Goal: Feedback & Contribution: Submit feedback/report problem

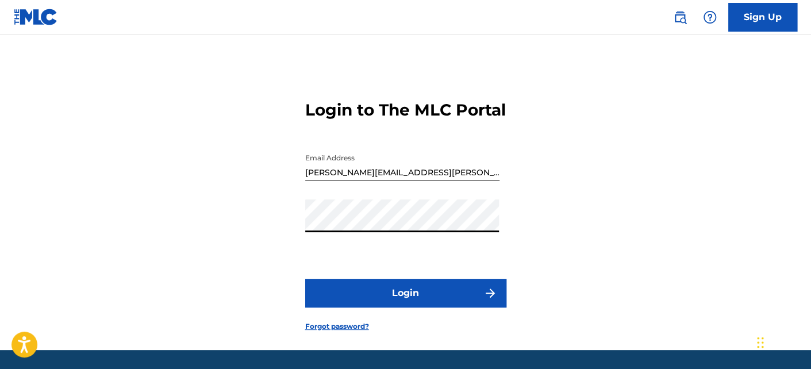
click at [429, 307] on button "Login" at bounding box center [405, 293] width 201 height 29
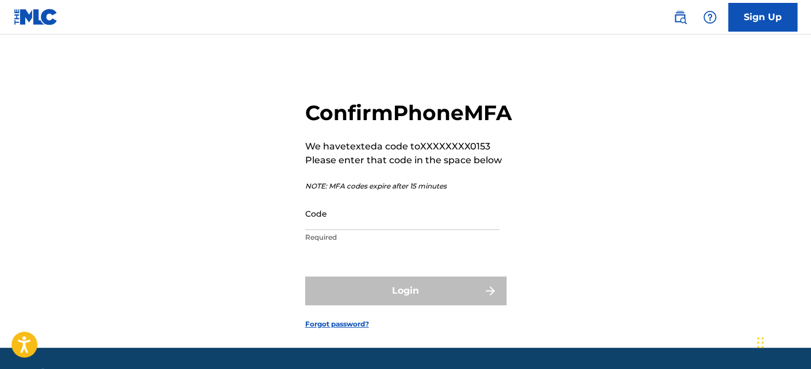
click at [334, 230] on input "Code" at bounding box center [402, 213] width 194 height 33
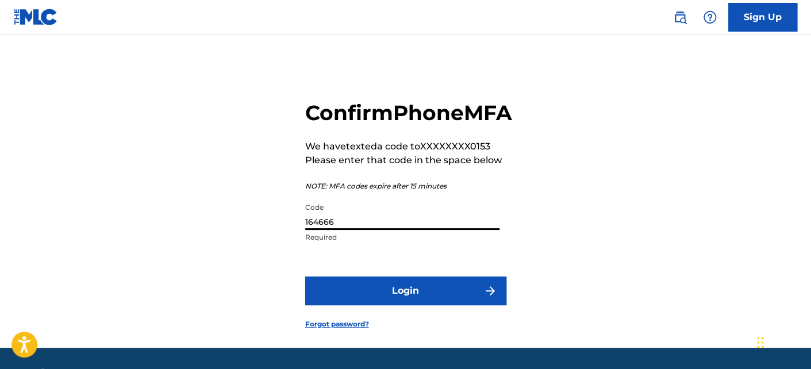
type input "164666"
click at [411, 305] on button "Login" at bounding box center [405, 290] width 201 height 29
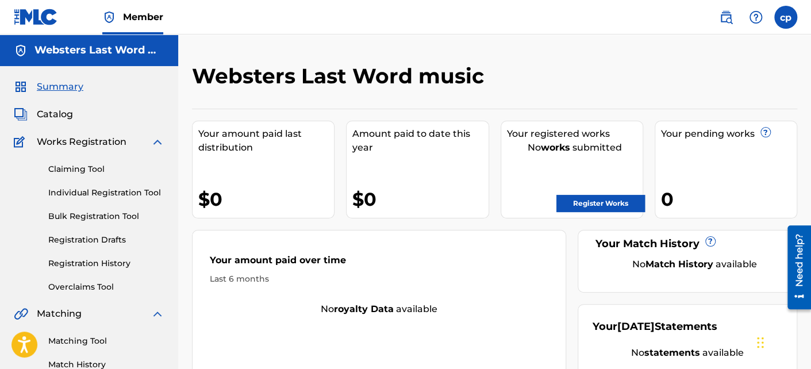
click at [96, 167] on link "Claiming Tool" at bounding box center [106, 169] width 116 height 12
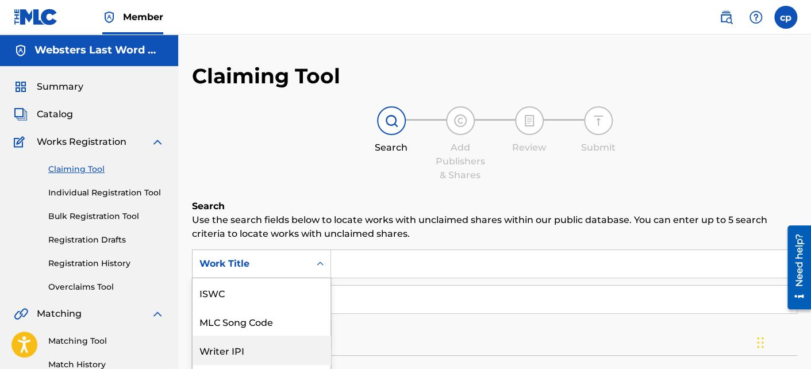
scroll to position [78, 0]
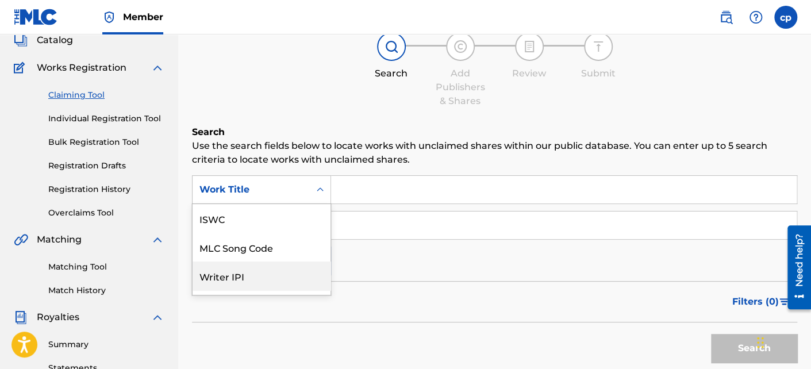
click at [318, 204] on div "7 results available. Use Up and Down to choose options, press Enter to select t…" at bounding box center [261, 189] width 139 height 29
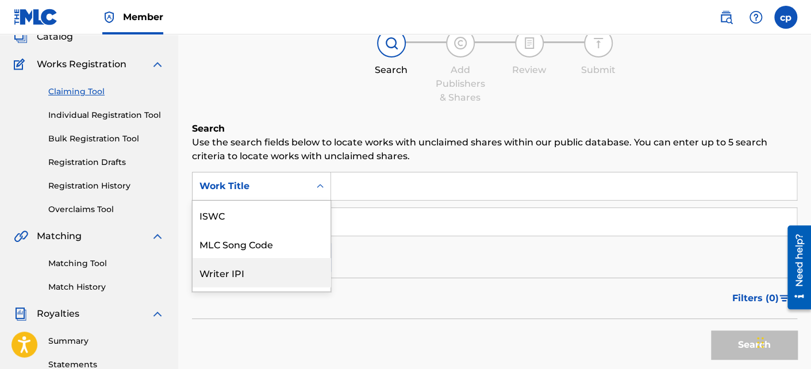
scroll to position [82, 0]
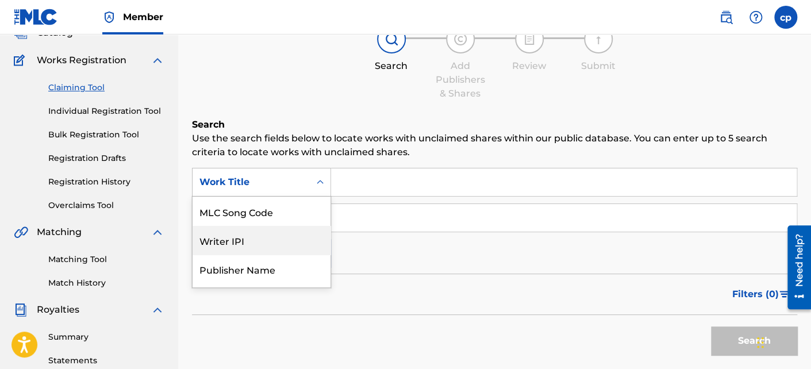
click at [238, 240] on div "Writer IPI" at bounding box center [261, 240] width 138 height 29
click at [321, 182] on icon "Search Form" at bounding box center [320, 182] width 7 height 4
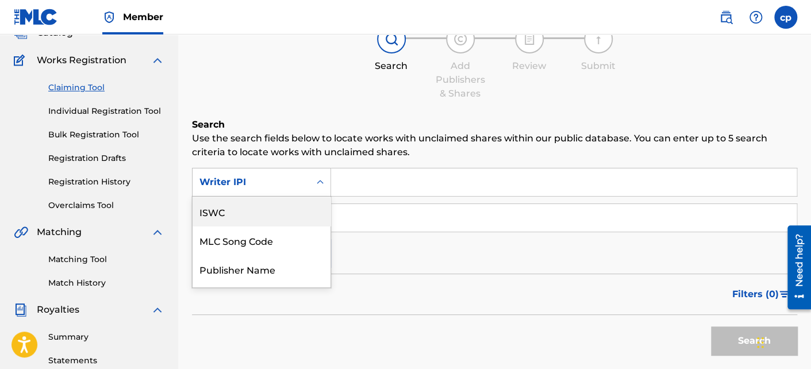
click at [223, 209] on div "ISWC" at bounding box center [261, 211] width 138 height 29
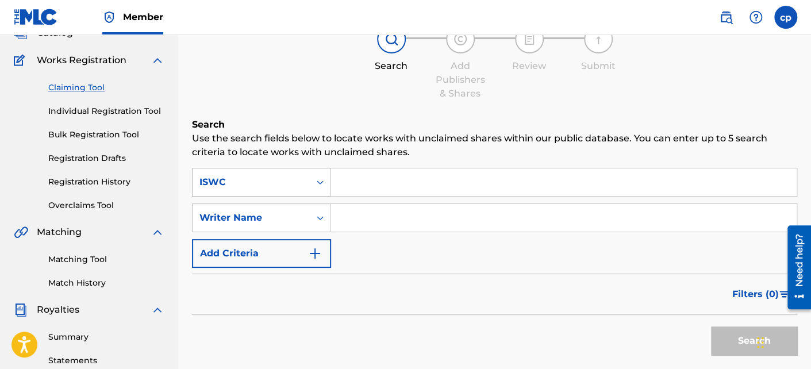
click at [318, 183] on icon "Search Form" at bounding box center [319, 181] width 11 height 11
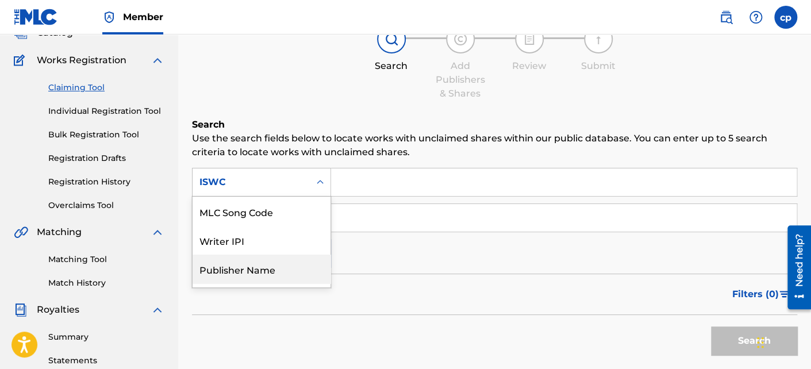
click at [256, 269] on div "Publisher Name" at bounding box center [261, 268] width 138 height 29
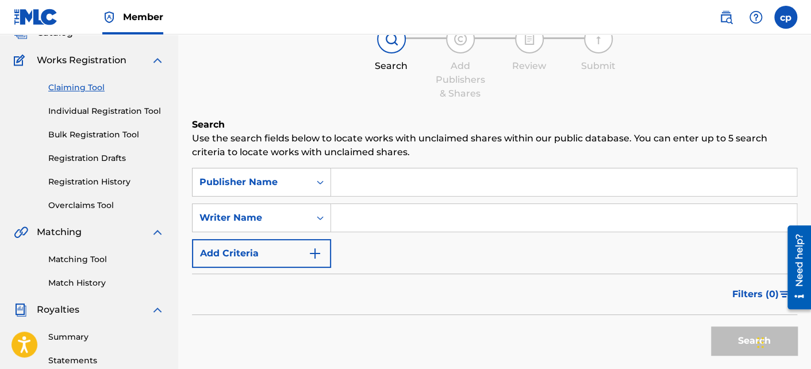
click at [342, 179] on input "Search Form" at bounding box center [563, 182] width 465 height 28
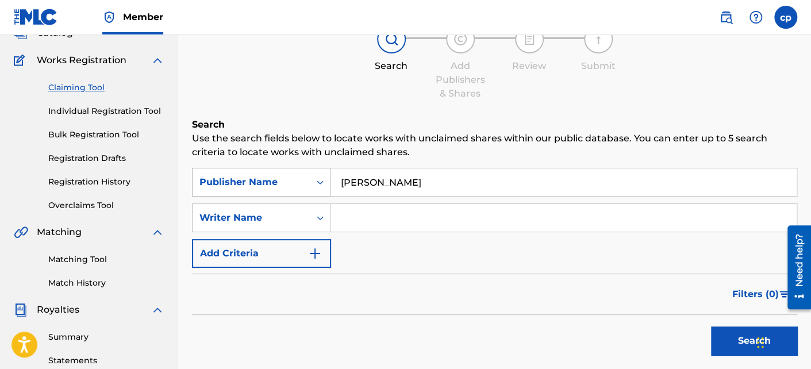
drag, startPoint x: 401, startPoint y: 183, endPoint x: 325, endPoint y: 179, distance: 75.9
click at [325, 179] on div "SearchWithCriteria2f65b6aa-8f9e-4a0a-9aaf-5c1f15e7c85e Publisher Name [PERSON_N…" at bounding box center [494, 182] width 605 height 29
type input "[PERSON_NAME] last word music"
drag, startPoint x: 349, startPoint y: 218, endPoint x: 345, endPoint y: 210, distance: 8.5
click at [348, 217] on input "Search Form" at bounding box center [563, 218] width 465 height 28
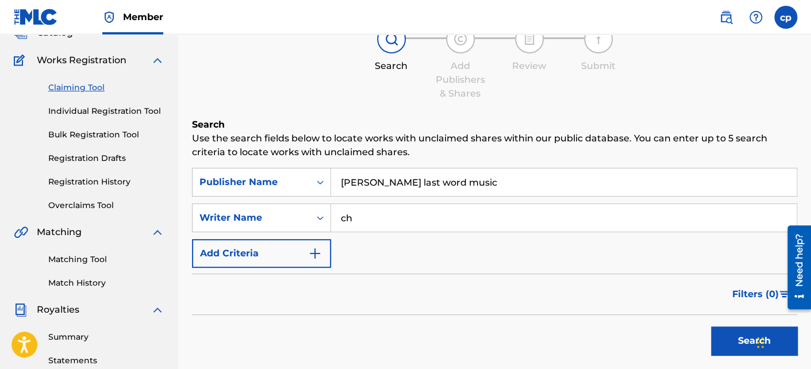
type input "c"
type input "[PERSON_NAME] & [PERSON_NAME]"
click at [386, 248] on div "SearchWithCriteria2f65b6aa-8f9e-4a0a-9aaf-5c1f15e7c85e Publisher Name [PERSON_N…" at bounding box center [494, 218] width 605 height 100
click at [319, 252] on img "Search Form" at bounding box center [315, 253] width 14 height 14
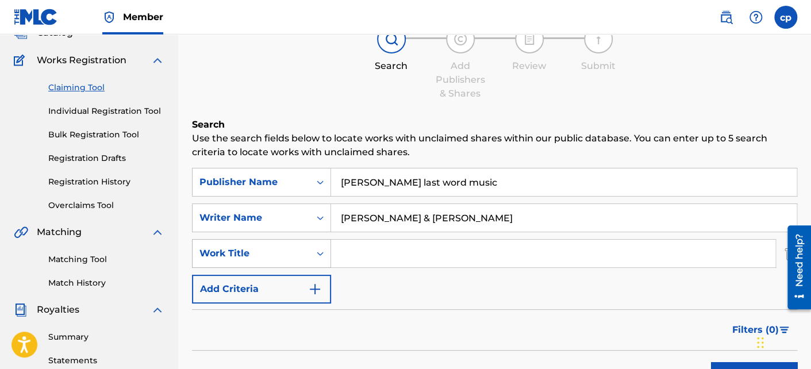
click at [318, 253] on icon "Search Form" at bounding box center [319, 253] width 11 height 11
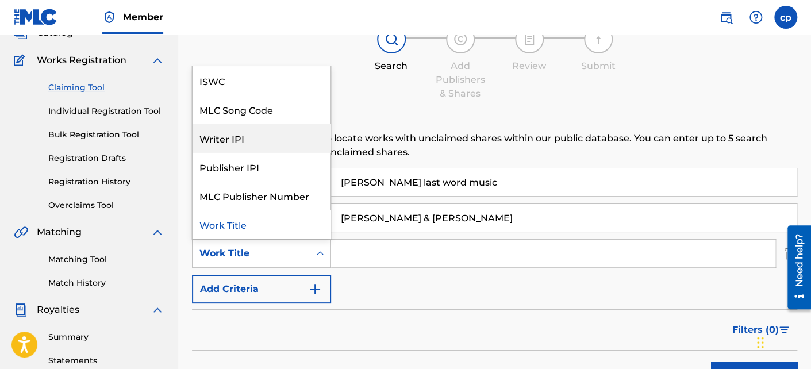
click at [240, 140] on div "Writer IPI" at bounding box center [261, 138] width 138 height 29
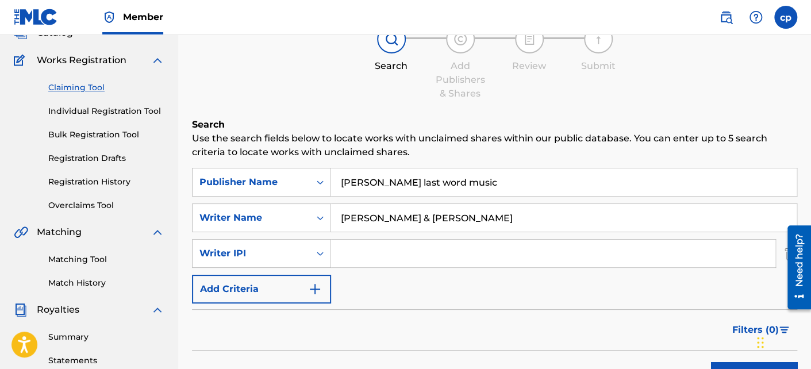
click at [343, 251] on input "Search Form" at bounding box center [553, 254] width 444 height 28
type input "00833389515"
click at [380, 317] on div "Filters ( 0 )" at bounding box center [494, 329] width 605 height 41
click at [387, 326] on div "Filters ( 0 )" at bounding box center [494, 329] width 605 height 41
click at [313, 288] on img "Search Form" at bounding box center [315, 289] width 14 height 14
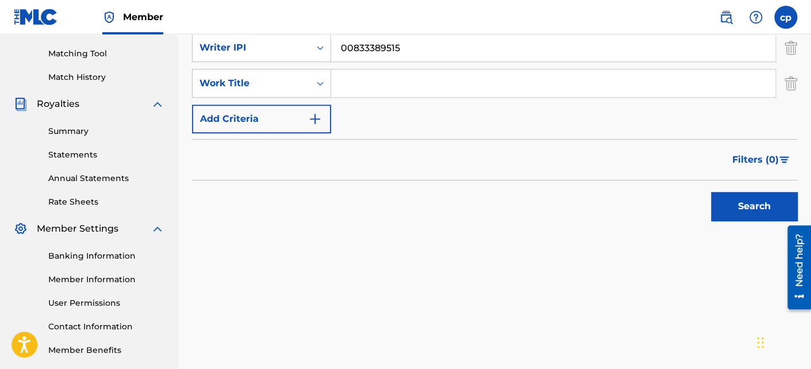
scroll to position [344, 0]
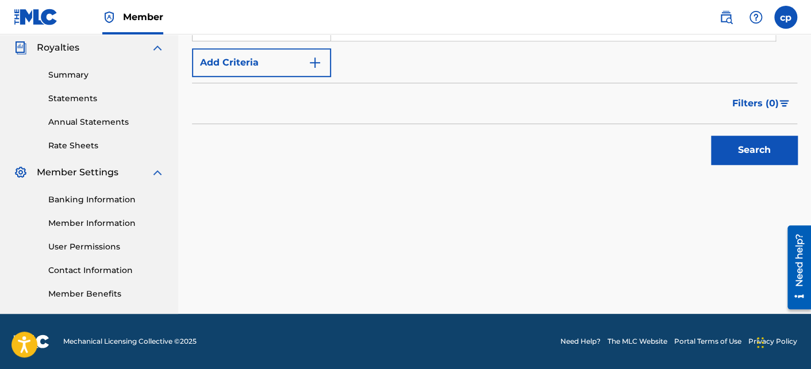
click at [111, 196] on link "Banking Information" at bounding box center [106, 200] width 116 height 12
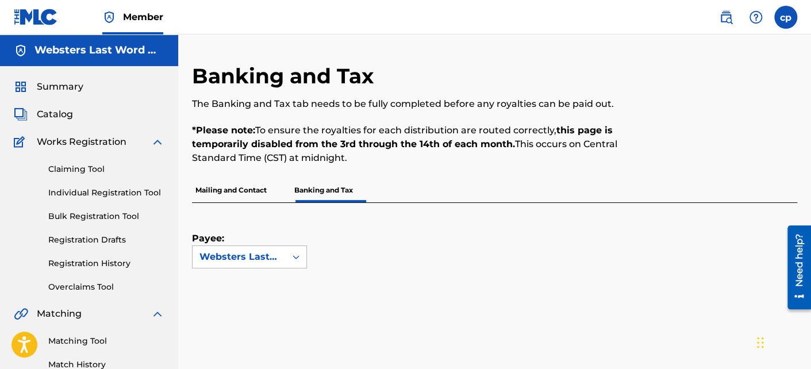
click at [298, 255] on icon at bounding box center [295, 256] width 11 height 11
click at [345, 243] on div "Payee: Websters Last Word music" at bounding box center [480, 235] width 577 height 65
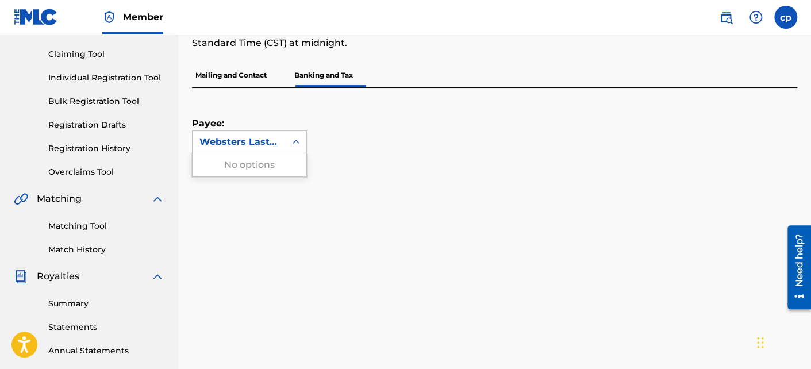
click at [297, 141] on icon at bounding box center [295, 142] width 7 height 4
click at [337, 142] on div "Payee: Websters Last Word music" at bounding box center [480, 120] width 577 height 65
click at [259, 144] on div "Websters Last Word music" at bounding box center [238, 142] width 79 height 14
click at [267, 160] on div "No options" at bounding box center [249, 164] width 114 height 23
click at [292, 140] on icon at bounding box center [295, 141] width 11 height 11
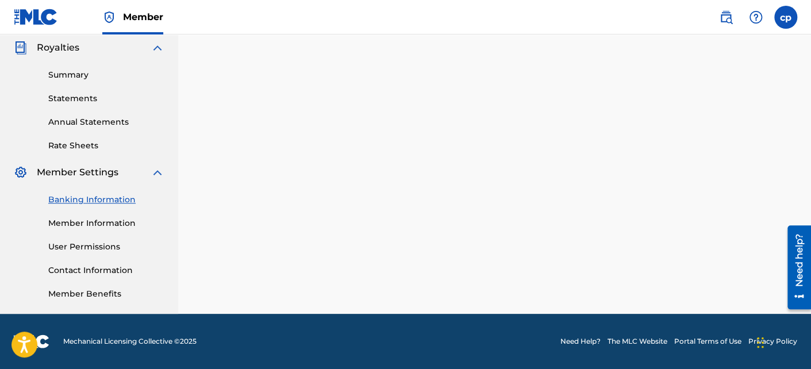
scroll to position [344, 0]
click at [120, 221] on link "Member Information" at bounding box center [106, 223] width 116 height 12
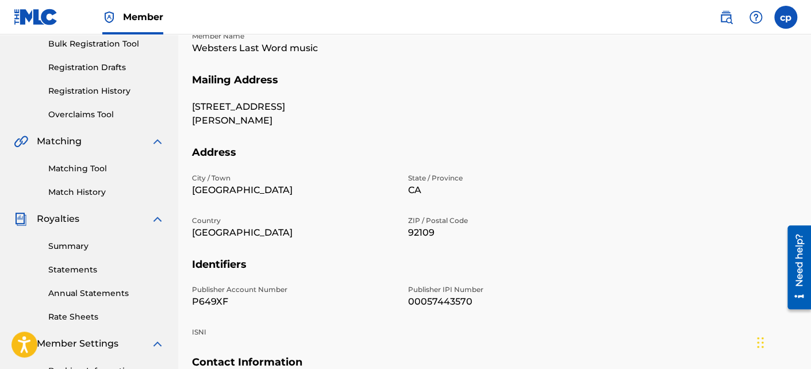
scroll to position [115, 0]
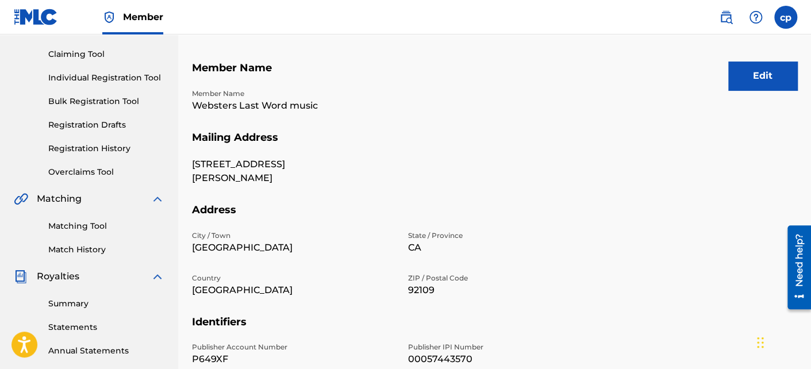
click at [76, 54] on link "Claiming Tool" at bounding box center [106, 54] width 116 height 12
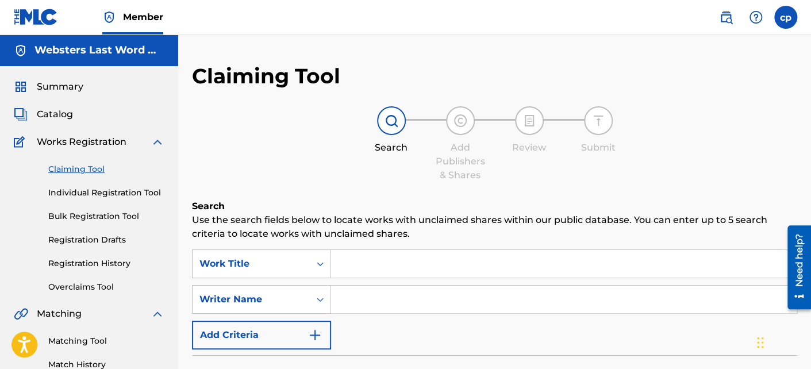
click at [50, 114] on span "Catalog" at bounding box center [55, 114] width 36 height 14
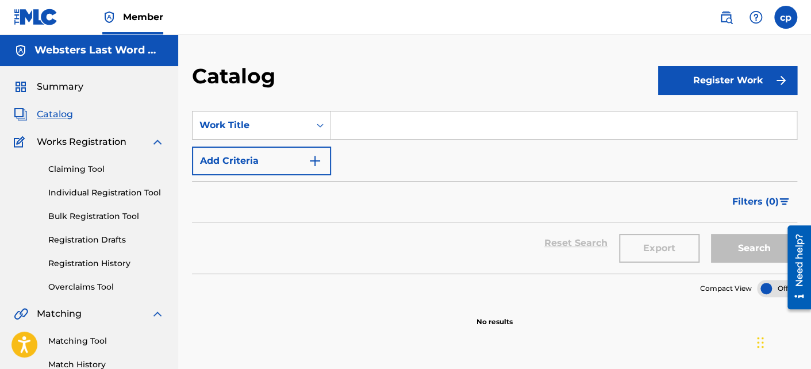
click at [106, 217] on link "Bulk Registration Tool" at bounding box center [106, 216] width 116 height 12
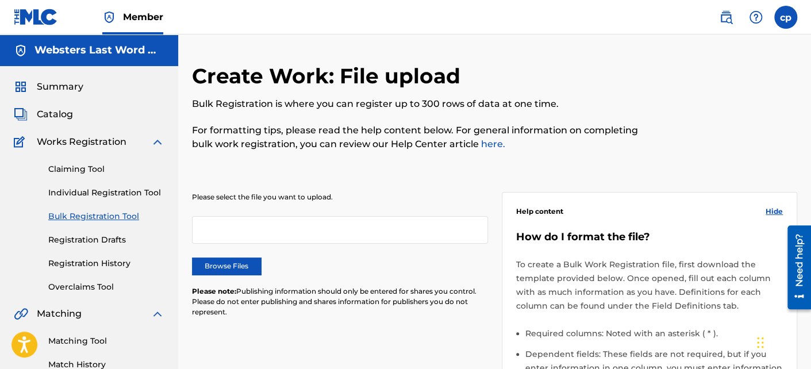
scroll to position [57, 0]
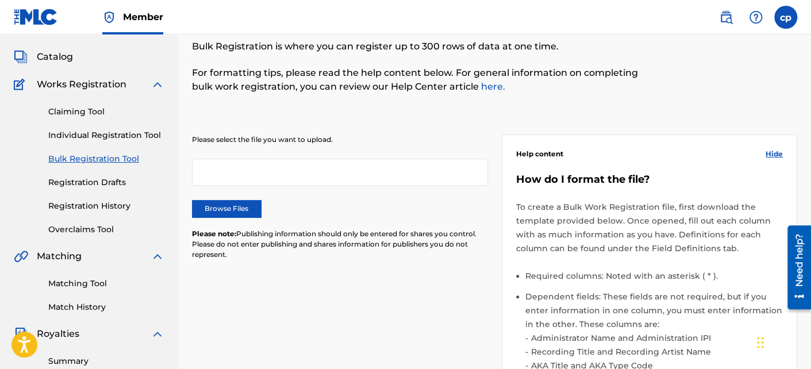
click at [255, 164] on div at bounding box center [340, 173] width 296 height 28
click at [238, 211] on label "Browse Files" at bounding box center [226, 208] width 69 height 17
click at [242, 206] on label "Browse Files" at bounding box center [226, 208] width 69 height 17
click at [0, 0] on input "Browse Files" at bounding box center [0, 0] width 0 height 0
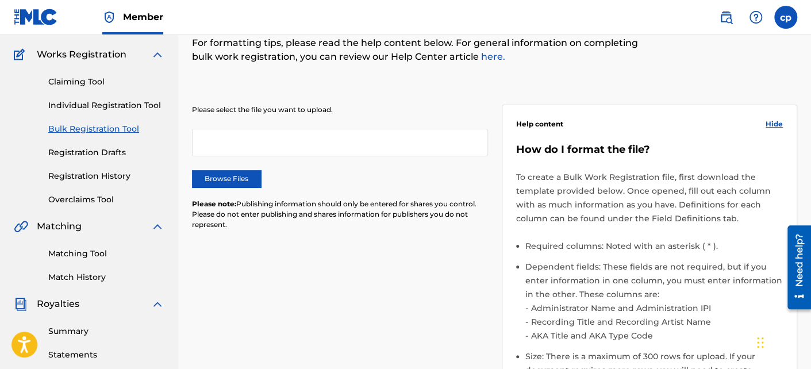
scroll to position [0, 0]
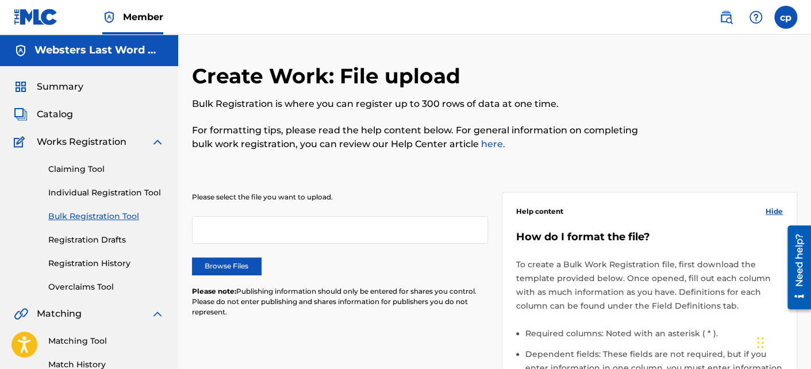
click at [247, 266] on label "Browse Files" at bounding box center [226, 265] width 69 height 17
click at [0, 0] on input "Browse Files" at bounding box center [0, 0] width 0 height 0
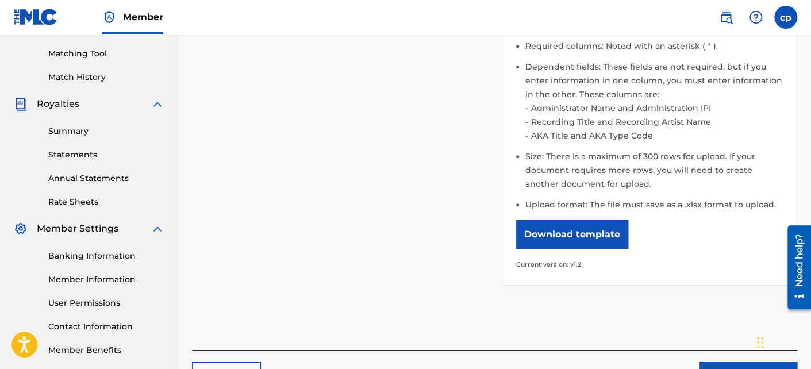
scroll to position [115, 0]
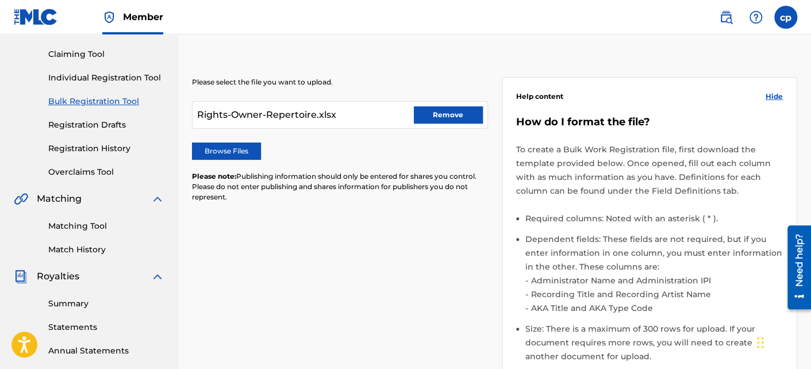
click at [236, 147] on label "Browse Files" at bounding box center [226, 150] width 69 height 17
click at [0, 0] on input "Browse Files" at bounding box center [0, 0] width 0 height 0
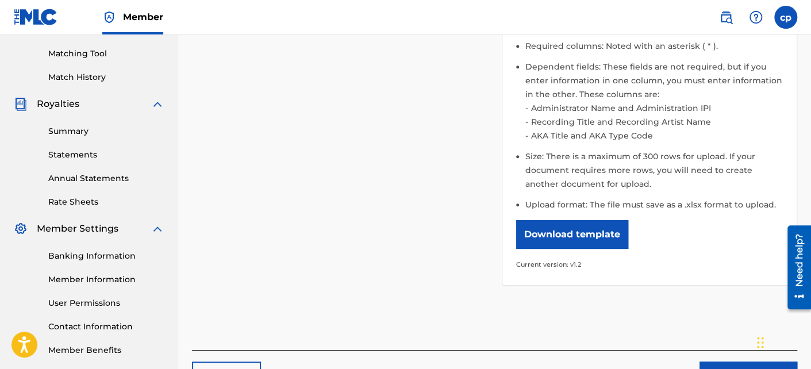
scroll to position [345, 0]
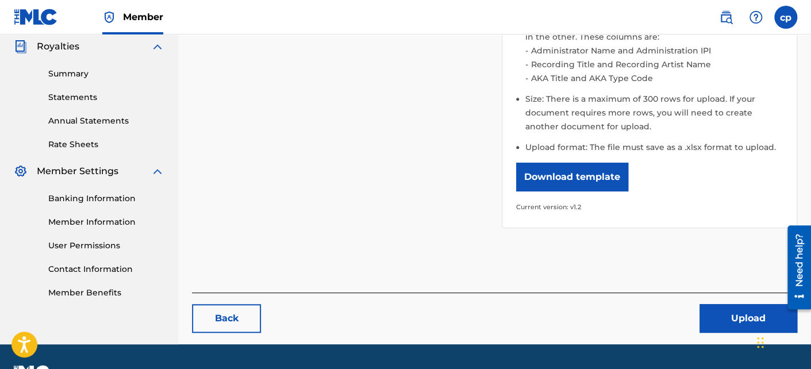
click at [729, 320] on button "Upload" at bounding box center [748, 318] width 98 height 29
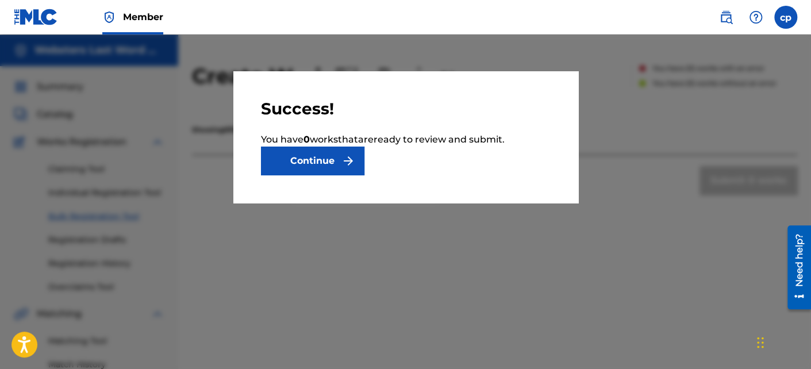
click at [352, 160] on img "submit" at bounding box center [348, 161] width 14 height 14
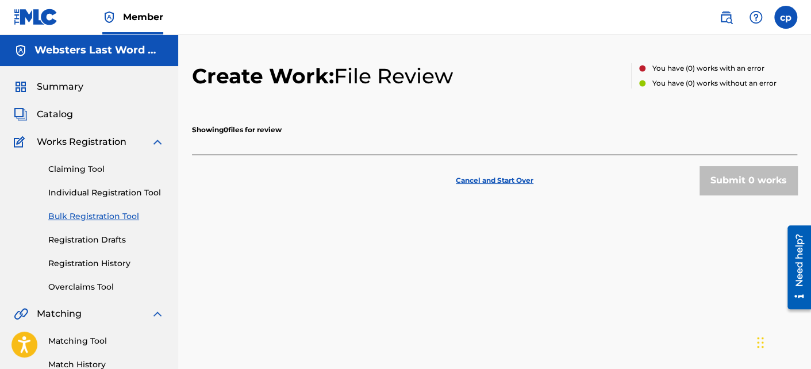
click at [461, 179] on p "Cancel and Start Over" at bounding box center [495, 180] width 78 height 10
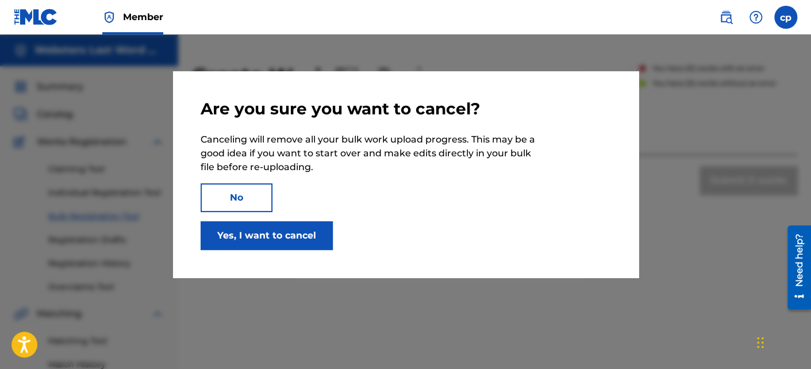
click at [261, 191] on button "No" at bounding box center [236, 197] width 72 height 29
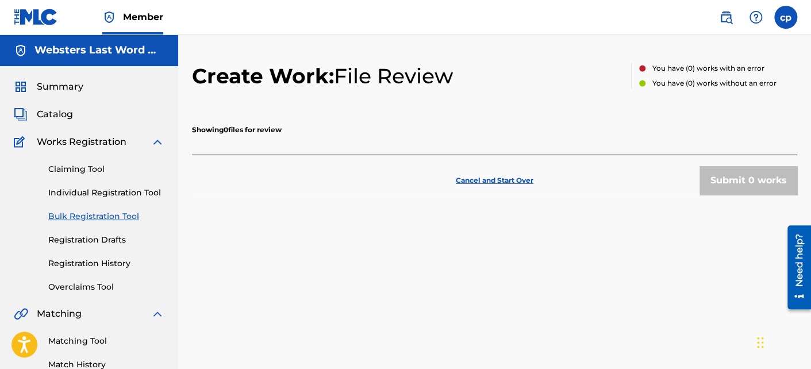
click at [259, 129] on p "Showing 0 files for review" at bounding box center [237, 130] width 90 height 10
click at [490, 181] on p "Cancel and Start Over" at bounding box center [495, 180] width 78 height 10
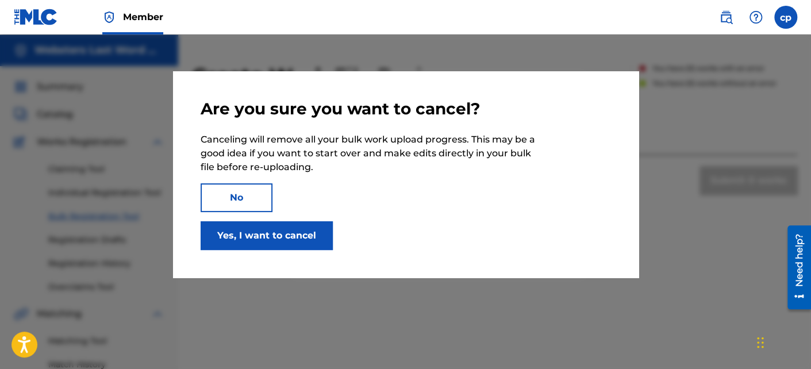
click at [253, 231] on button "Yes, I want to cancel" at bounding box center [266, 235] width 132 height 29
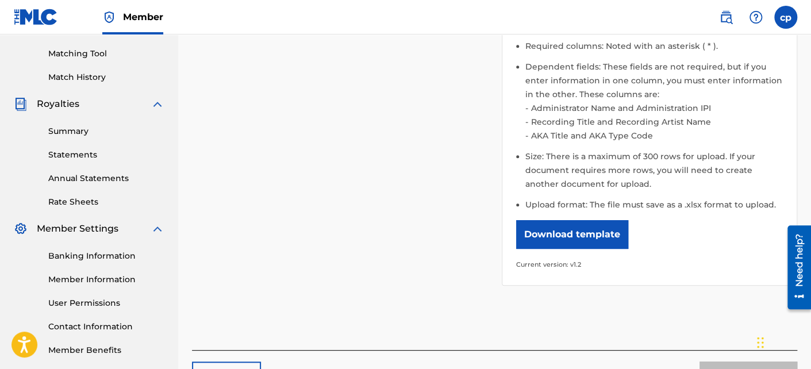
scroll to position [345, 0]
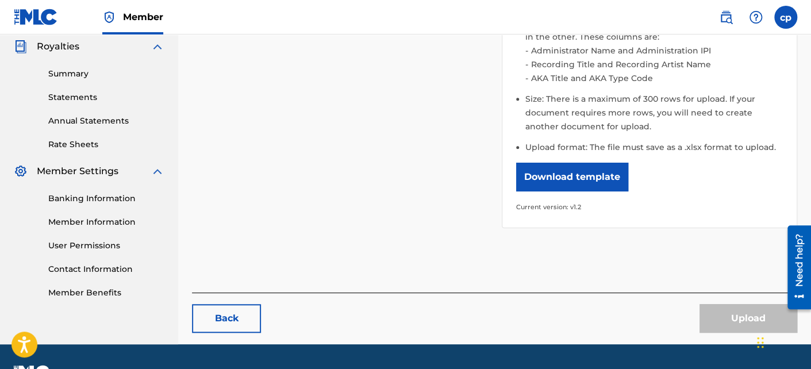
click at [551, 173] on button "Download template" at bounding box center [572, 177] width 112 height 29
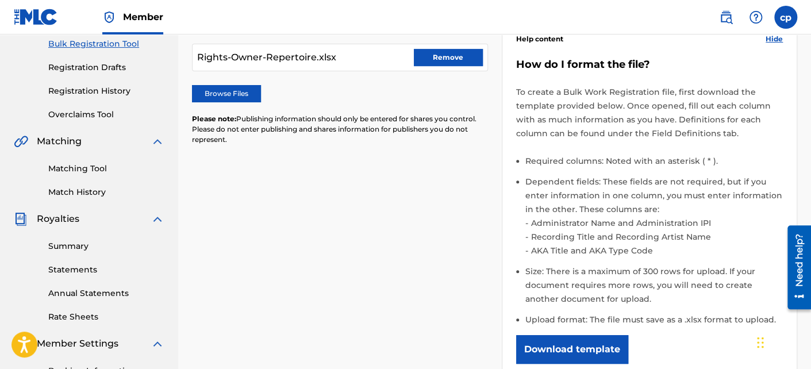
scroll to position [115, 0]
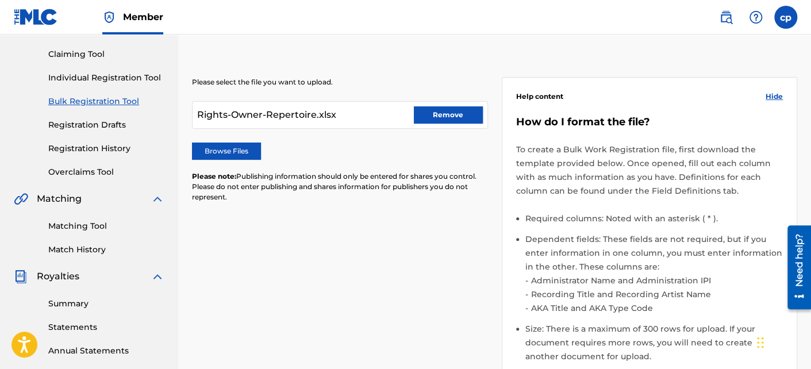
click at [250, 148] on label "Browse Files" at bounding box center [226, 150] width 69 height 17
click at [0, 0] on input "Browse Files" at bounding box center [0, 0] width 0 height 0
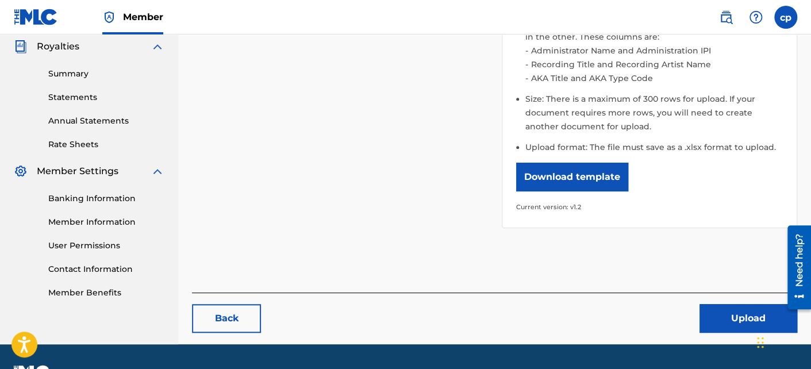
scroll to position [375, 0]
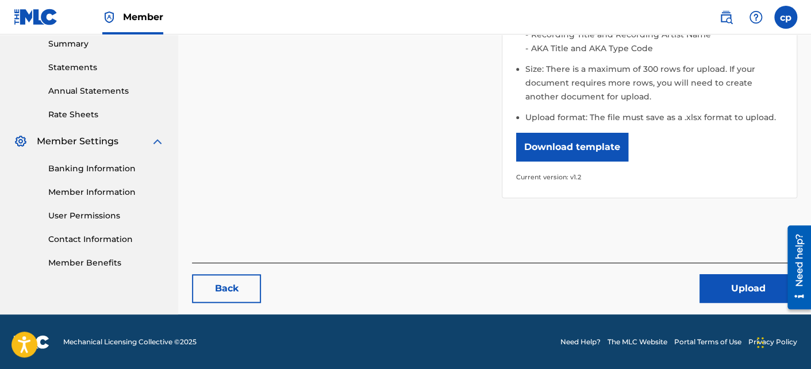
click at [711, 288] on button "Upload" at bounding box center [748, 288] width 98 height 29
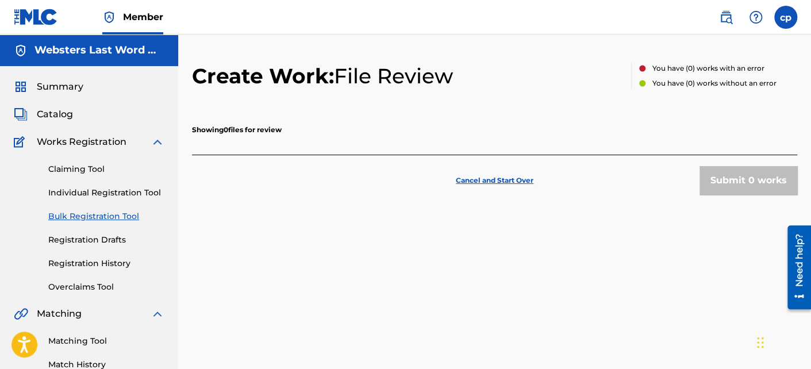
click at [753, 16] on img at bounding box center [756, 17] width 14 height 14
click at [741, 47] on link "Contact us" at bounding box center [756, 48] width 98 height 28
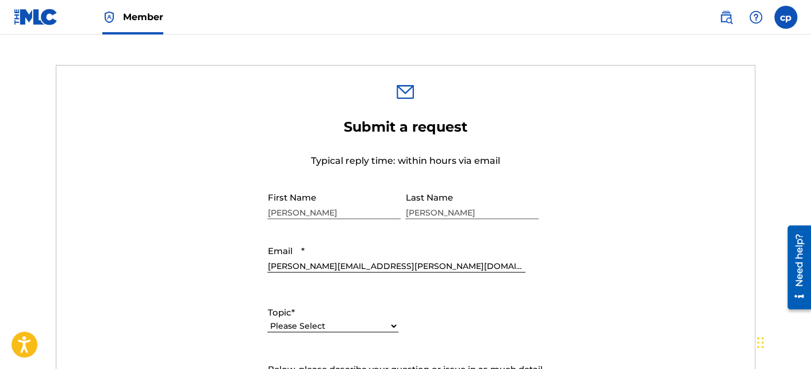
scroll to position [402, 0]
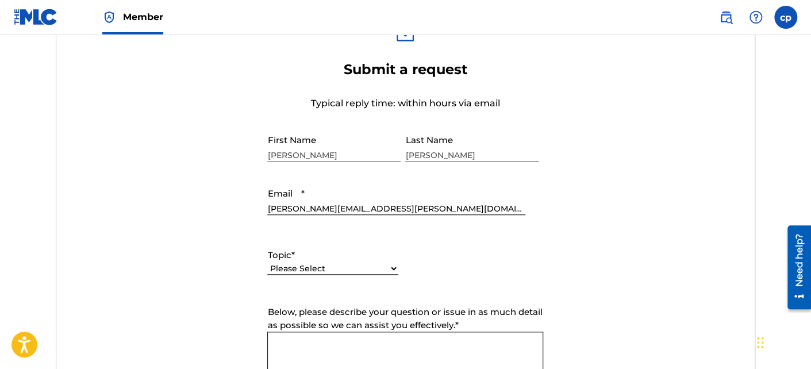
click at [394, 266] on select "Please Select I need help with my account I need help with managing my catalog …" at bounding box center [332, 269] width 131 height 12
select select "I need help with managing my catalog"
click at [267, 263] on select "Please Select I need help with my account I need help with managing my catalog …" at bounding box center [332, 269] width 131 height 12
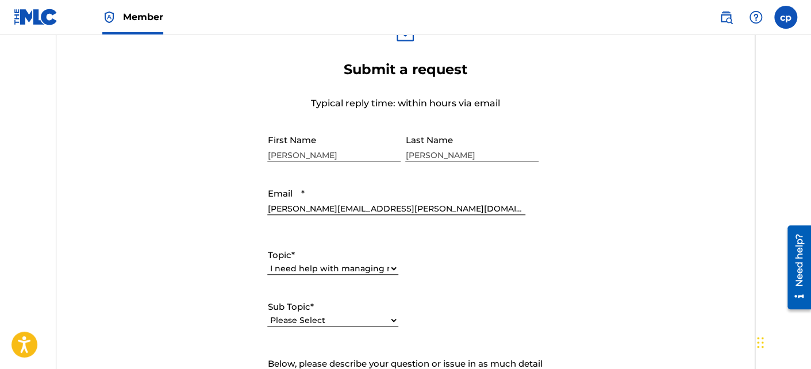
scroll to position [460, 0]
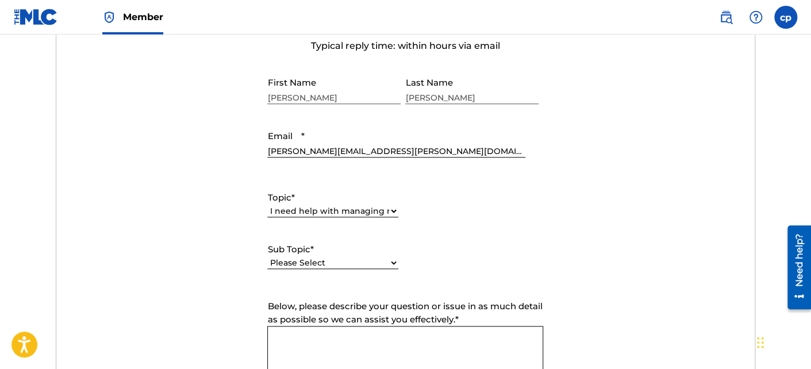
click at [388, 263] on select "Please Select I need help with CWR I need help registering my work(s) in The ML…" at bounding box center [332, 263] width 131 height 12
select select "I need help registering my work(s) in The MLC Portal"
click at [267, 257] on select "Please Select I need help with CWR I need help registering my work(s) in The ML…" at bounding box center [332, 263] width 131 height 12
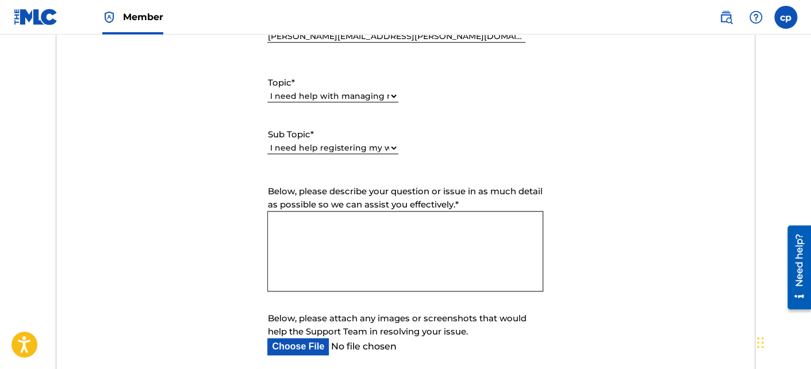
scroll to position [632, 0]
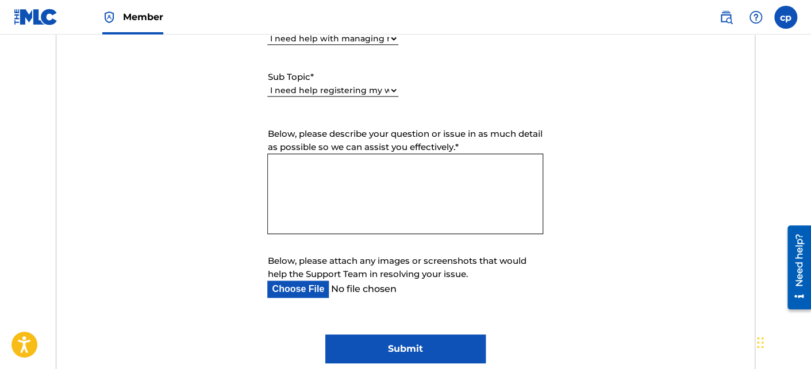
click at [306, 288] on input "Below, please attach any images or screenshots that would help the Support Team…" at bounding box center [395, 288] width 257 height 17
type input "C:\fakepath\Rights-Owner-Repertoire.xlsx"
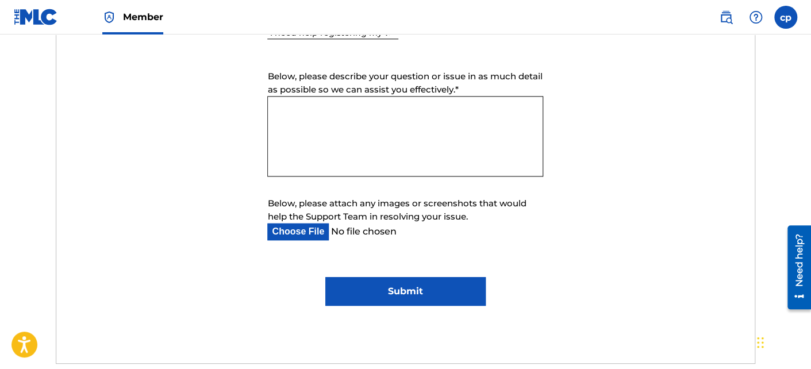
scroll to position [747, 0]
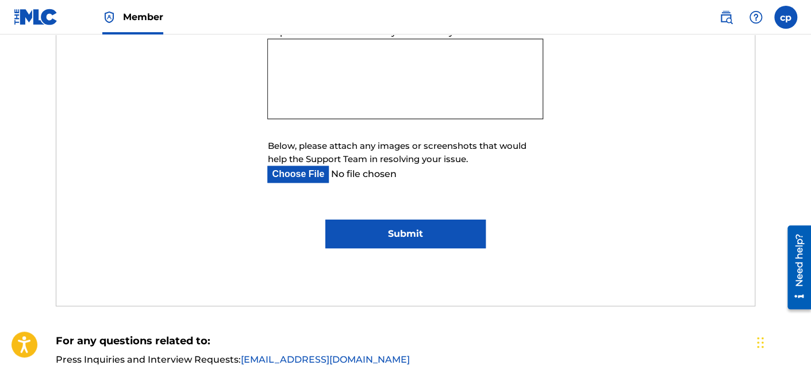
click at [290, 169] on input "Below, please attach any images or screenshots that would help the Support Team…" at bounding box center [395, 173] width 257 height 17
click at [410, 232] on input "Submit" at bounding box center [405, 233] width 160 height 29
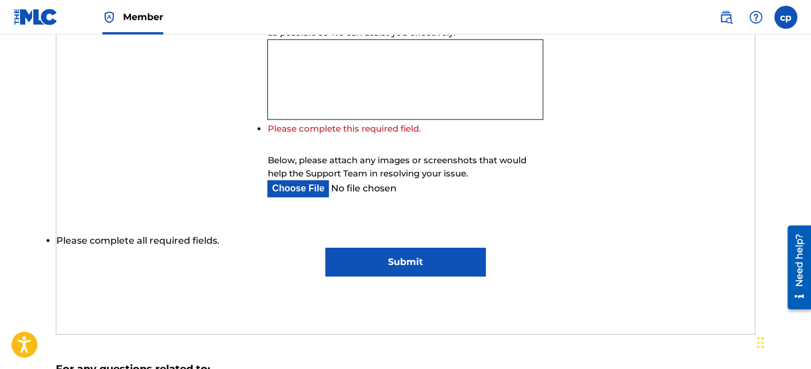
scroll to position [703, 0]
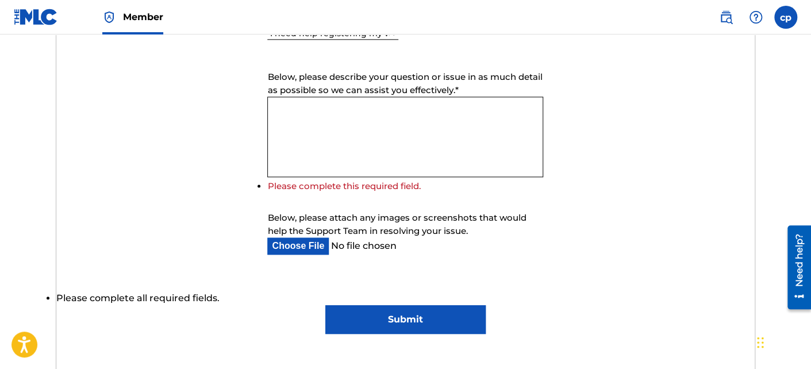
click at [316, 109] on textarea "Below, please describe your question or issue in as much detail as possible so …" at bounding box center [405, 137] width 276 height 80
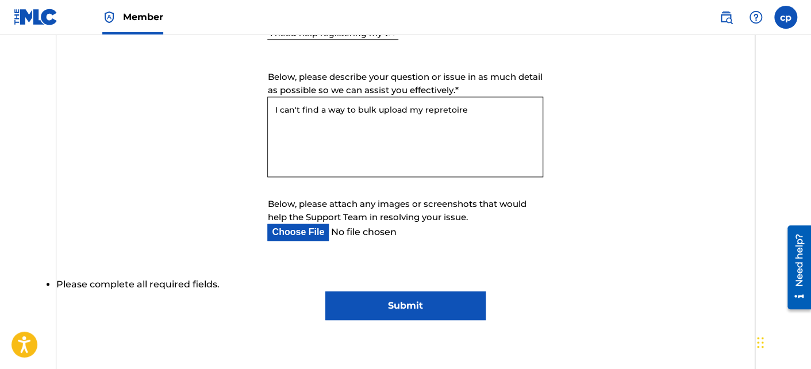
type textarea "I can't find a way to bulk upload my repretoire"
click at [420, 334] on div "Submit a request Typical reply time: within hours via email First Name [PERSON_…" at bounding box center [405, 59] width 698 height 637
click at [398, 301] on input "Submit" at bounding box center [405, 305] width 160 height 29
click at [402, 306] on input "Submit" at bounding box center [405, 305] width 160 height 29
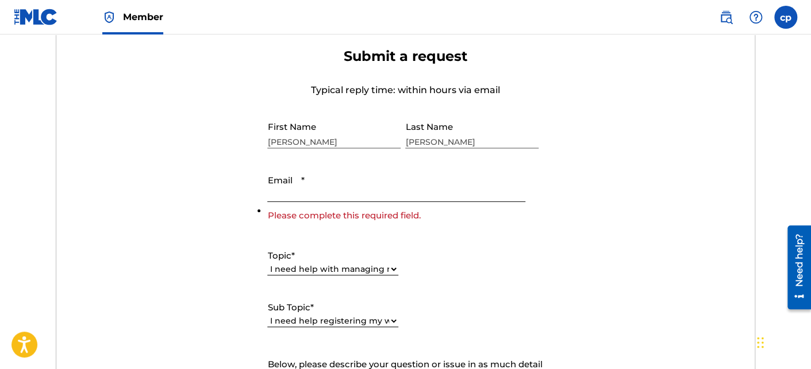
scroll to position [358, 0]
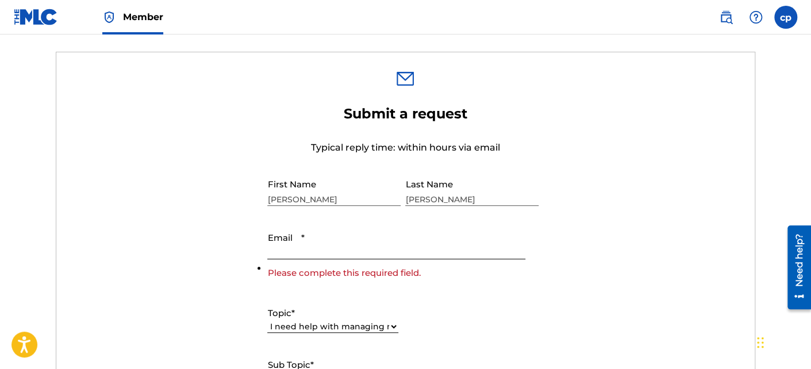
click at [350, 248] on input "Email *" at bounding box center [395, 242] width 257 height 33
type input "[PERSON_NAME][EMAIL_ADDRESS][PERSON_NAME][DOMAIN_NAME]"
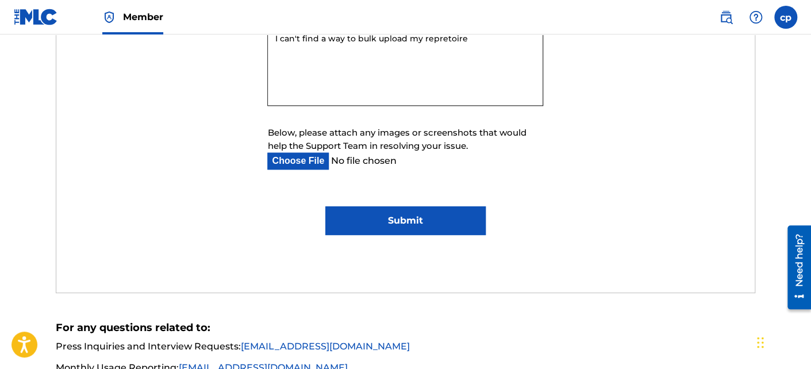
scroll to position [817, 0]
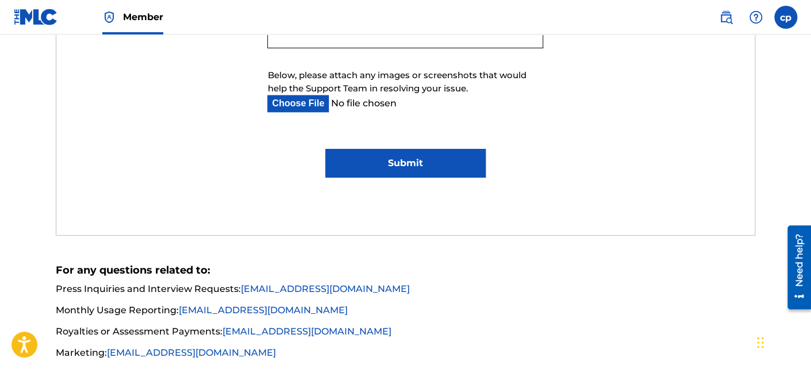
click at [393, 162] on input "Submit" at bounding box center [405, 163] width 160 height 29
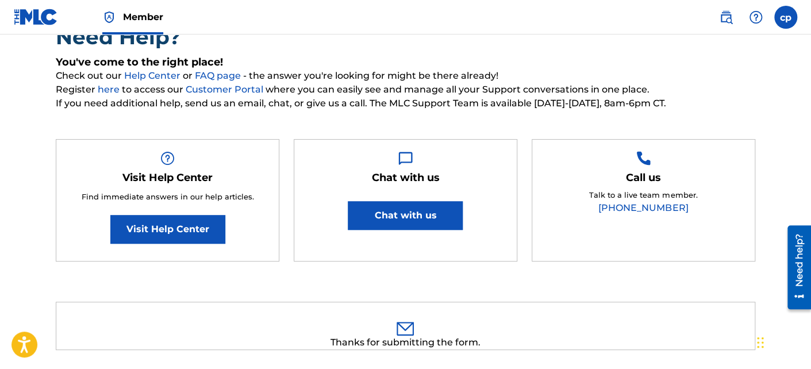
scroll to position [51, 0]
